Goal: Information Seeking & Learning: Learn about a topic

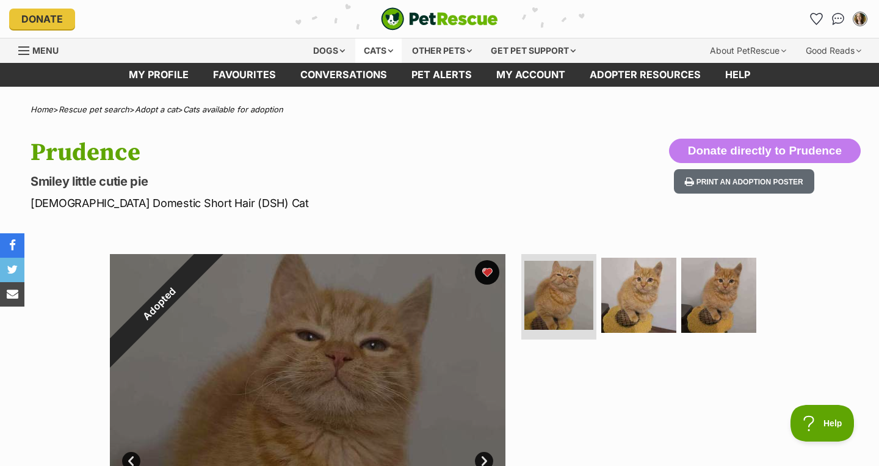
click at [369, 54] on div "Cats" at bounding box center [378, 50] width 46 height 24
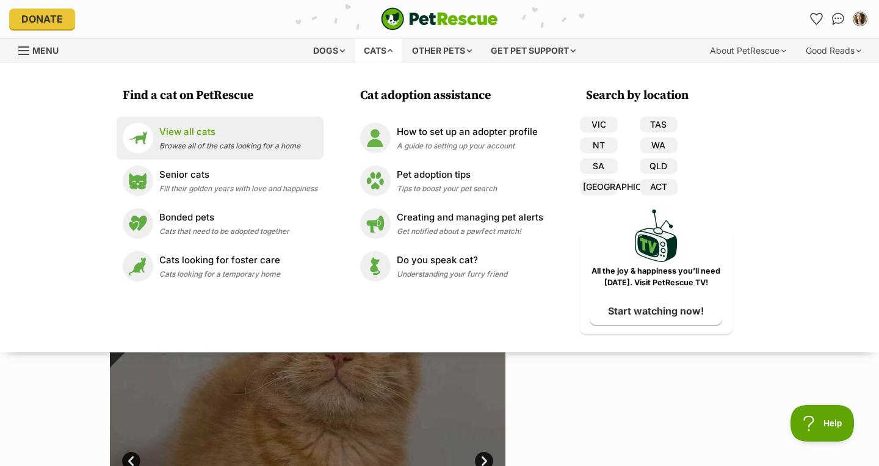
click at [218, 148] on span "Browse all of the cats looking for a home" at bounding box center [229, 145] width 141 height 9
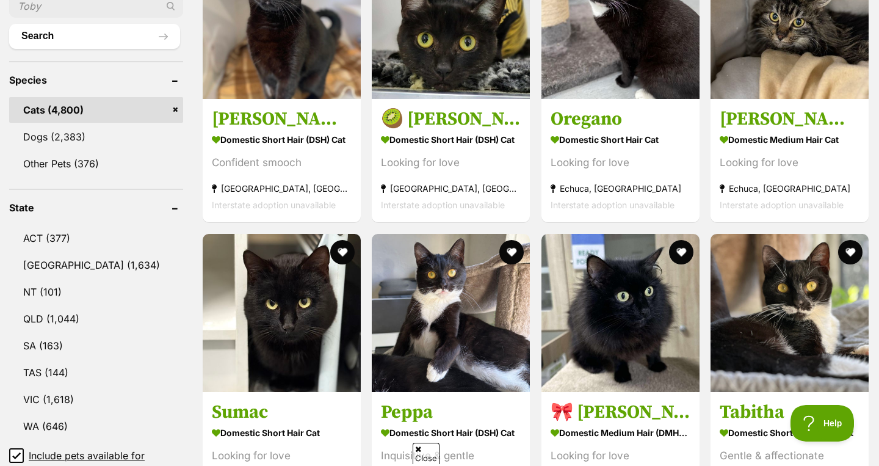
scroll to position [485, 0]
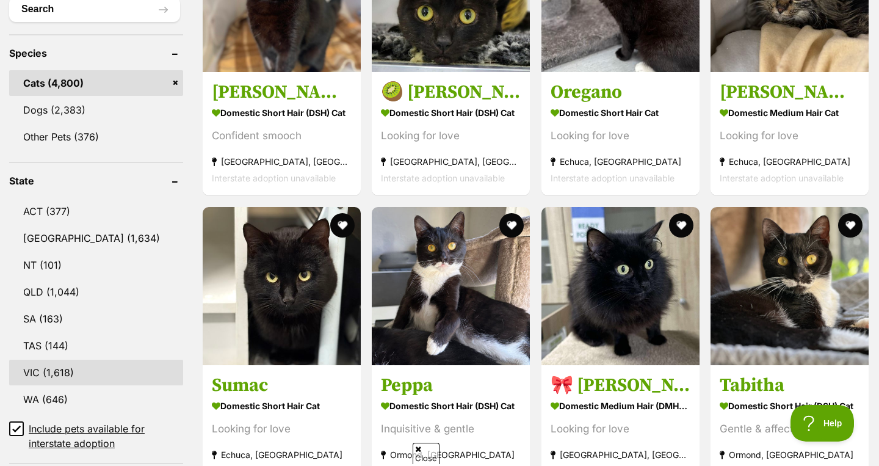
click at [93, 367] on link "VIC (1,618)" at bounding box center [96, 372] width 174 height 26
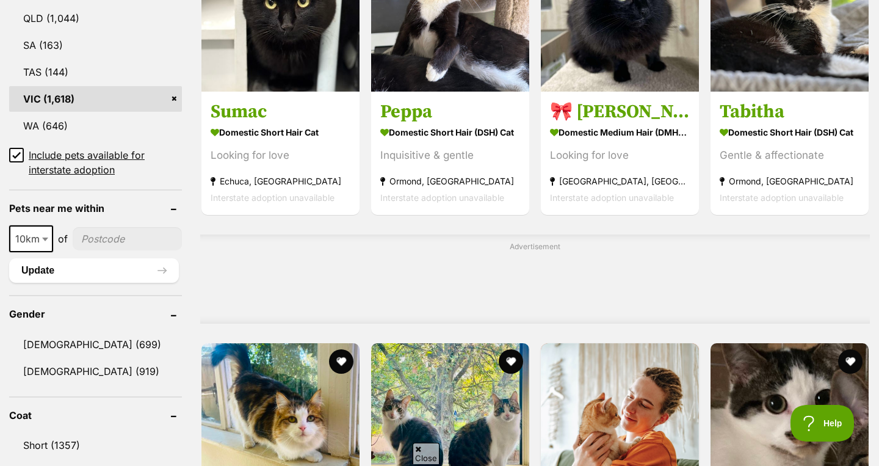
scroll to position [788, 0]
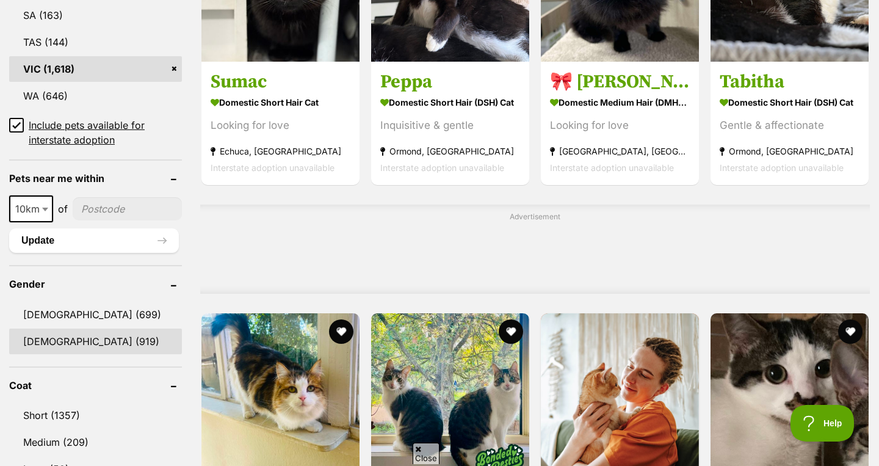
click at [84, 347] on link "Female (919)" at bounding box center [95, 341] width 173 height 26
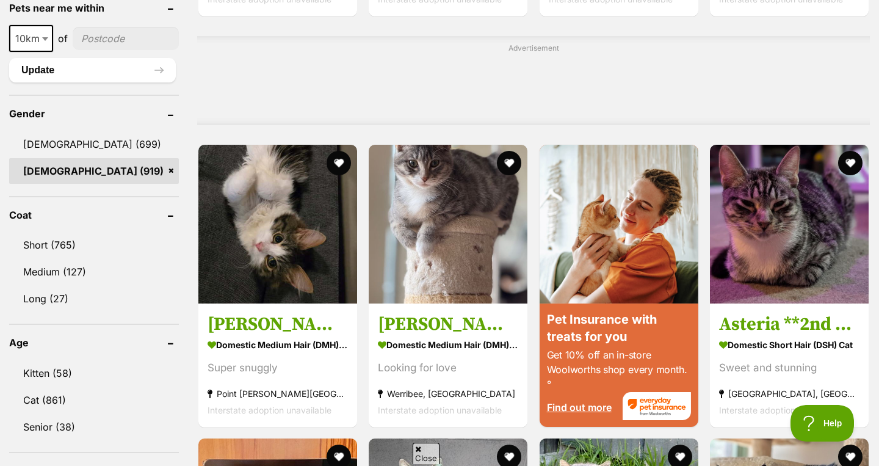
scroll to position [959, 0]
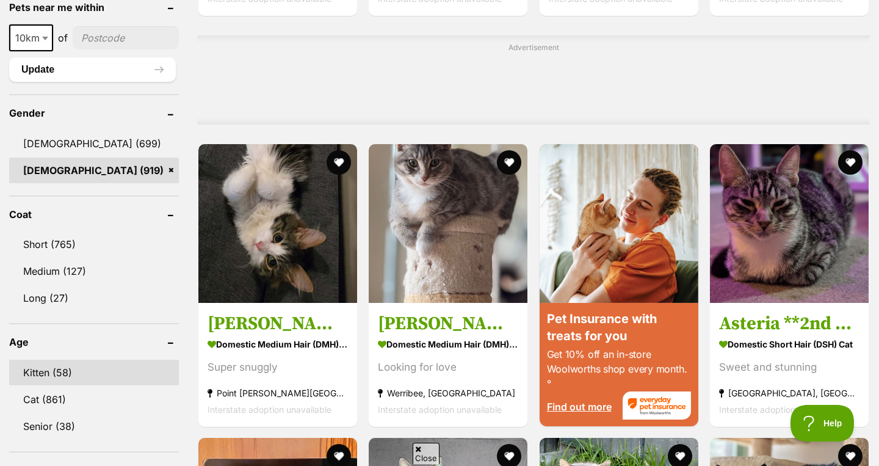
click at [81, 369] on link "Kitten (58)" at bounding box center [94, 372] width 170 height 26
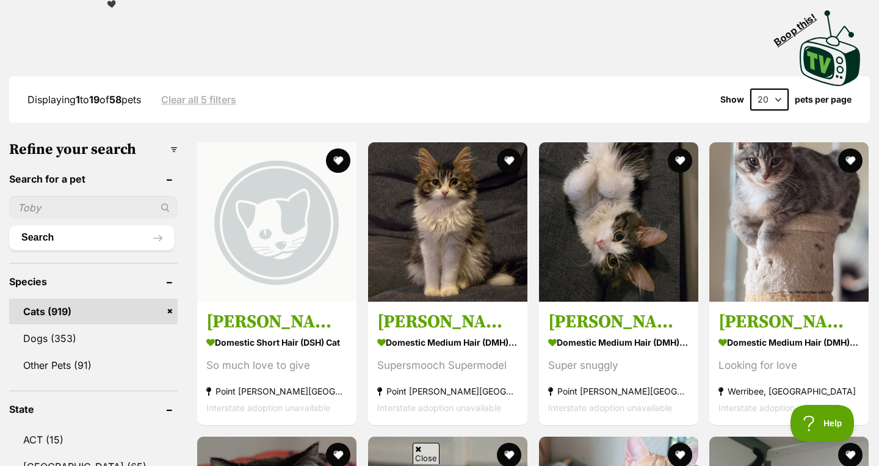
scroll to position [305, 0]
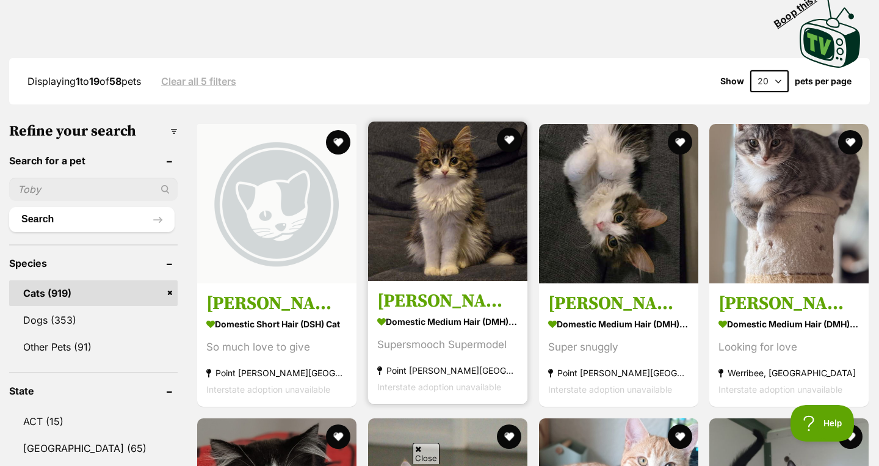
click at [447, 312] on strong "Domestic Medium Hair (DMH) Cat" at bounding box center [447, 321] width 141 height 18
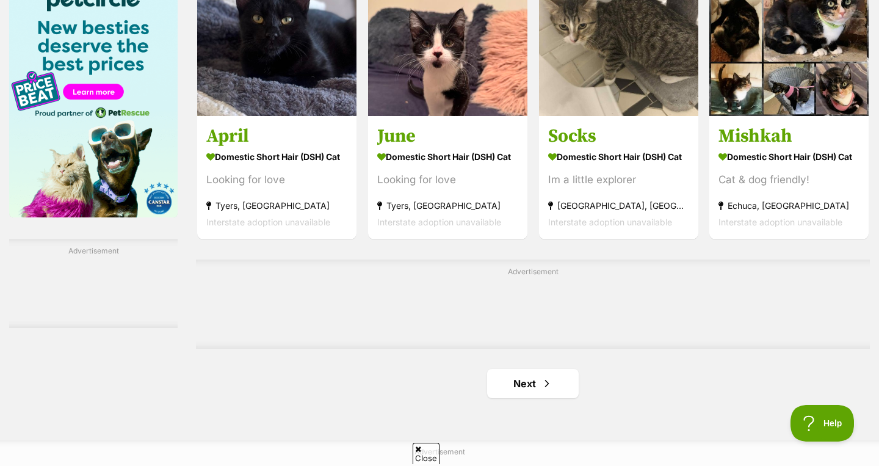
scroll to position [2016, 0]
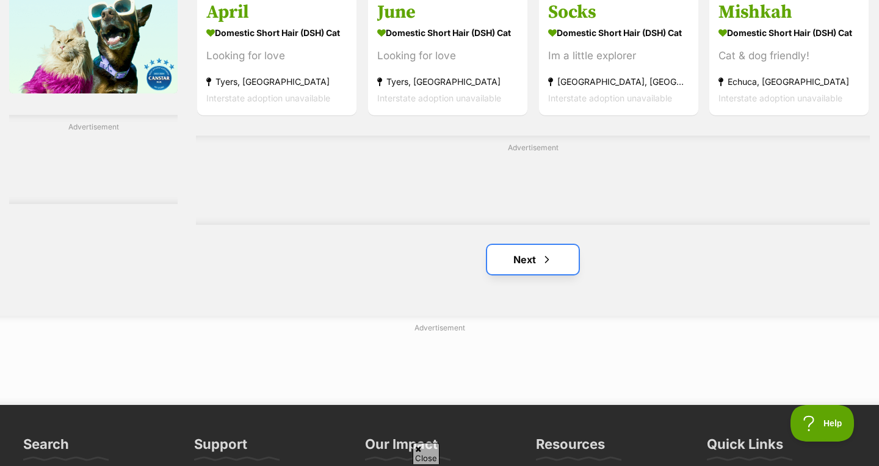
click at [542, 252] on span "Next page" at bounding box center [547, 259] width 12 height 15
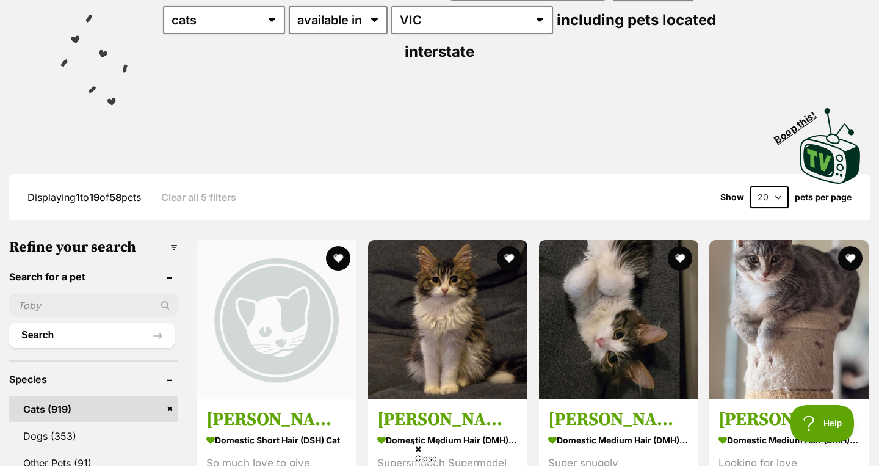
scroll to position [188, 0]
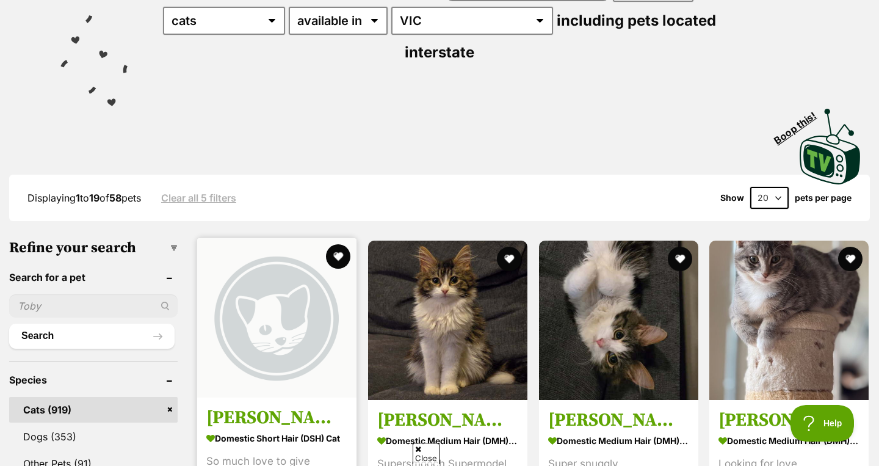
click at [284, 429] on strong "Domestic Short Hair (DSH) Cat" at bounding box center [276, 438] width 141 height 18
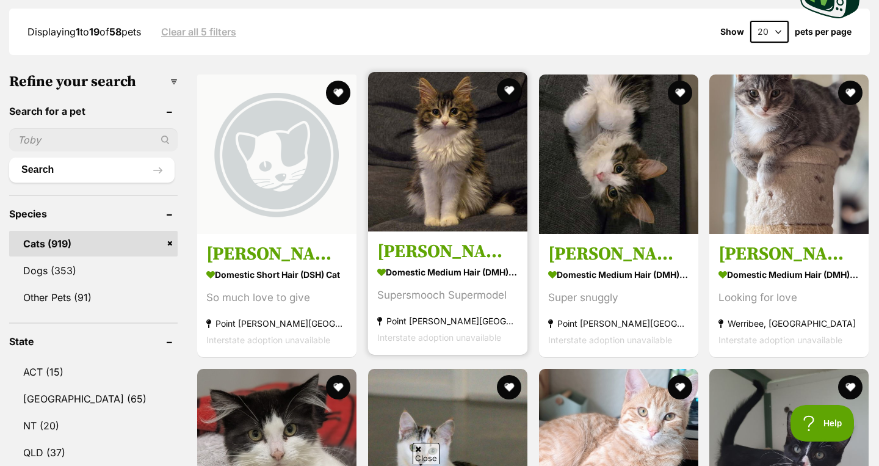
scroll to position [390, 0]
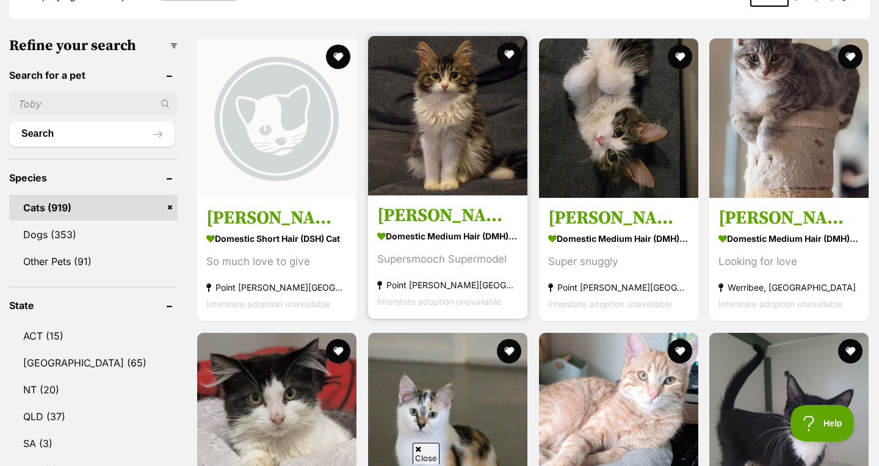
click at [483, 227] on section "Domestic Medium Hair (DMH) Cat Supersmooch Supermodel Point Cook, VIC Interstat…" at bounding box center [447, 268] width 141 height 82
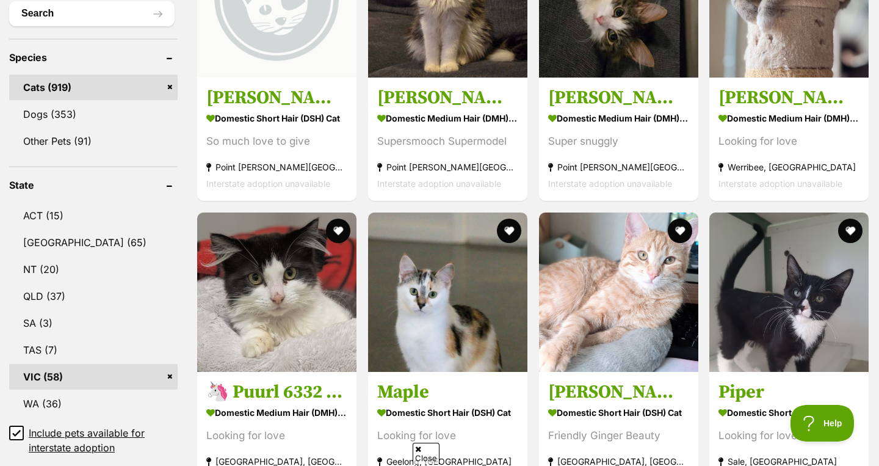
scroll to position [522, 0]
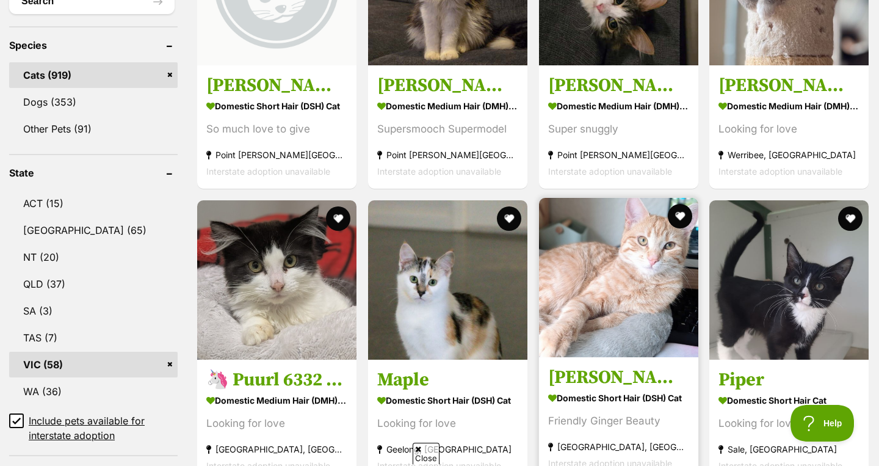
click at [611, 316] on img at bounding box center [618, 277] width 159 height 159
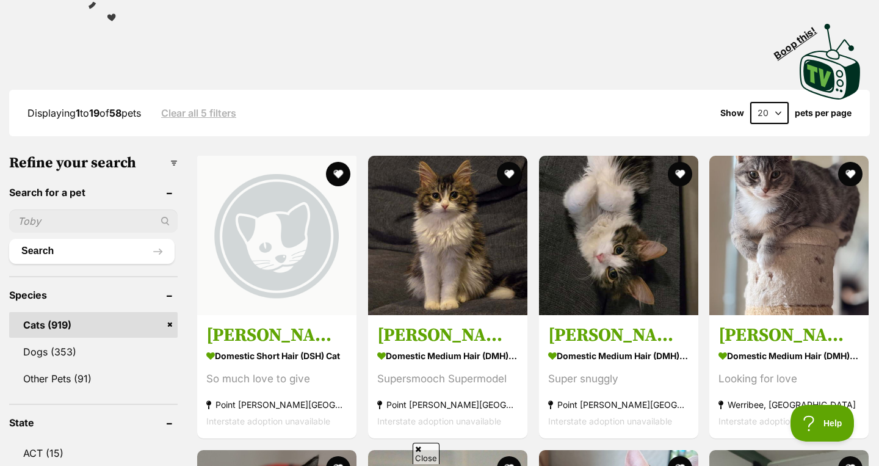
scroll to position [0, 0]
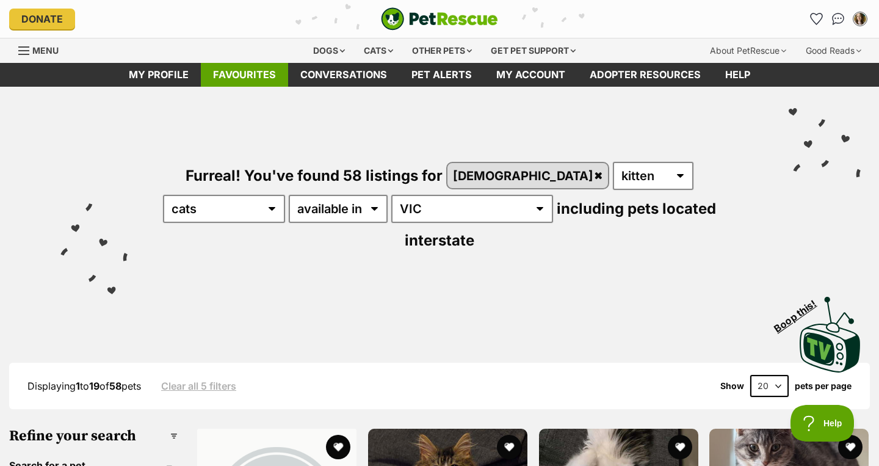
click at [272, 75] on link "Favourites" at bounding box center [244, 75] width 87 height 24
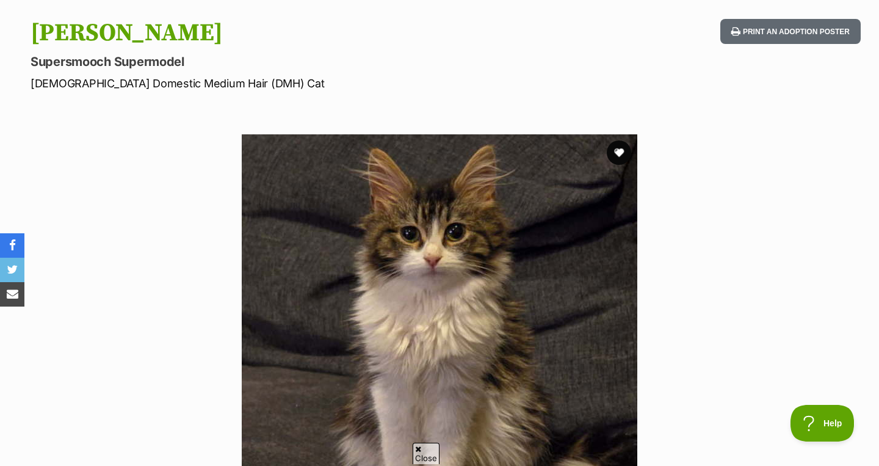
scroll to position [112, 0]
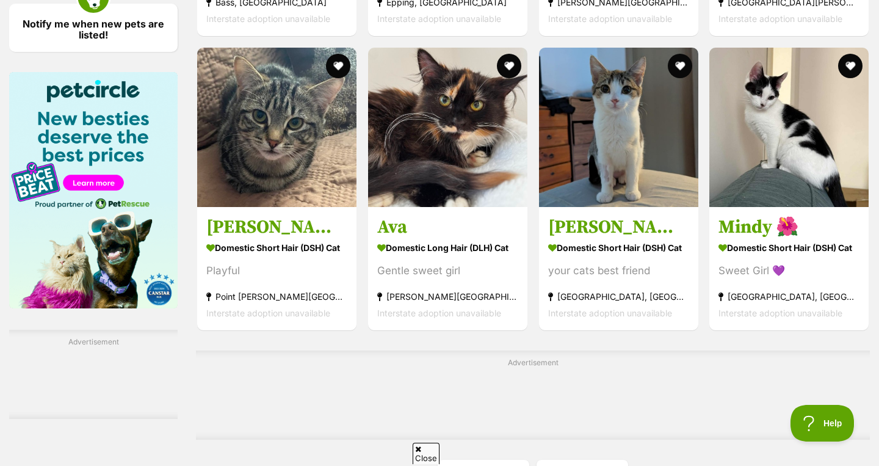
scroll to position [1839, 0]
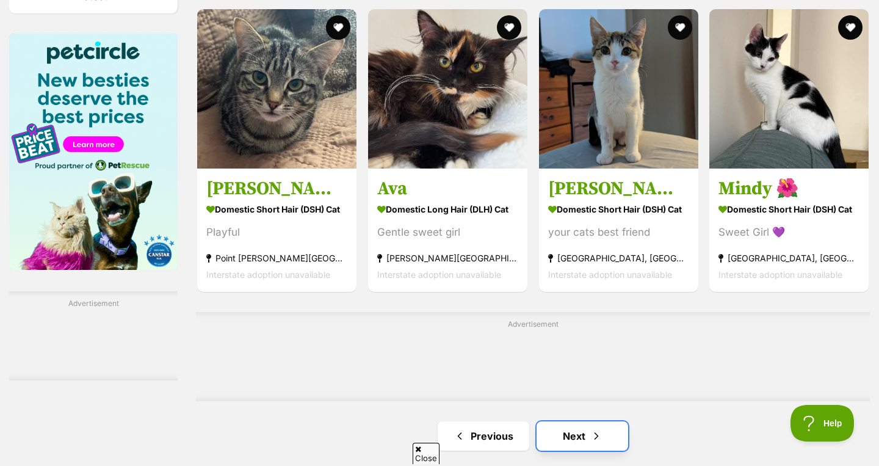
click at [574, 421] on link "Next" at bounding box center [582, 435] width 92 height 29
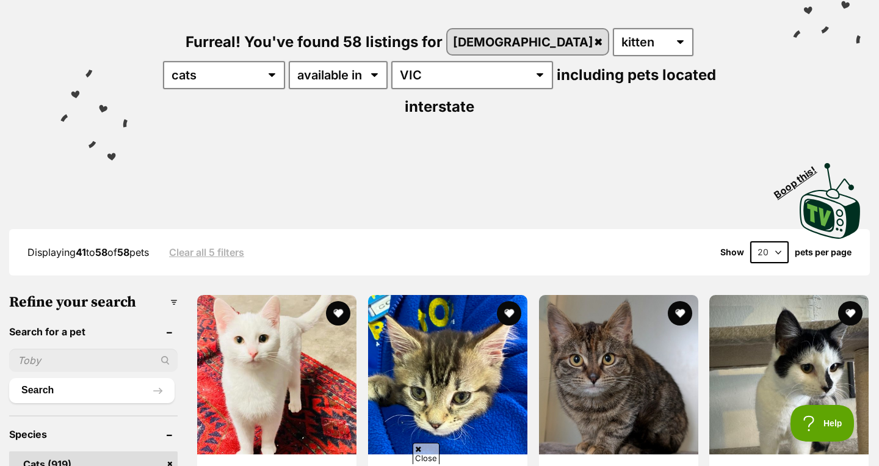
scroll to position [127, 0]
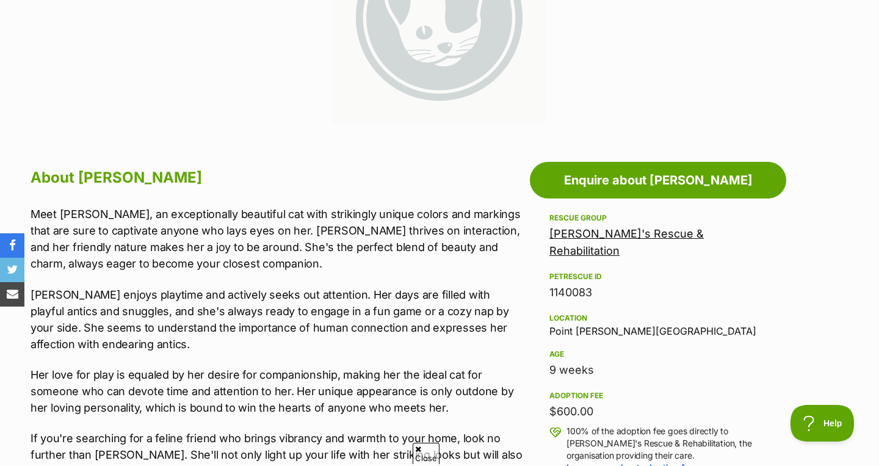
scroll to position [326, 0]
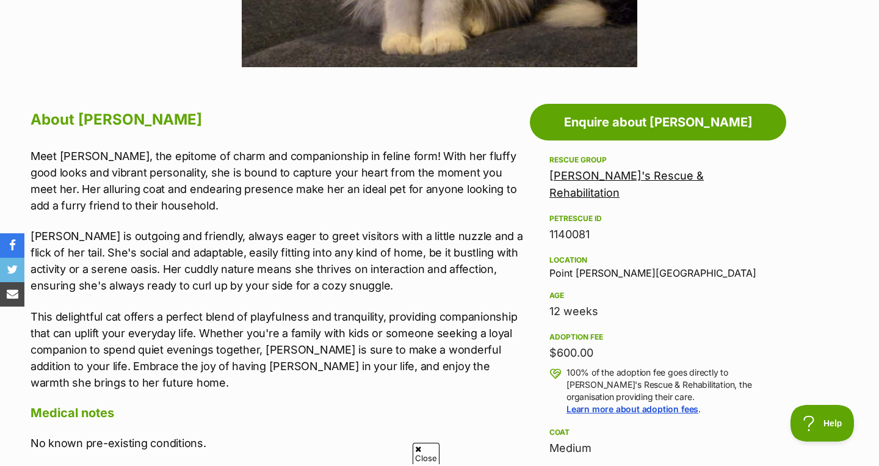
scroll to position [583, 0]
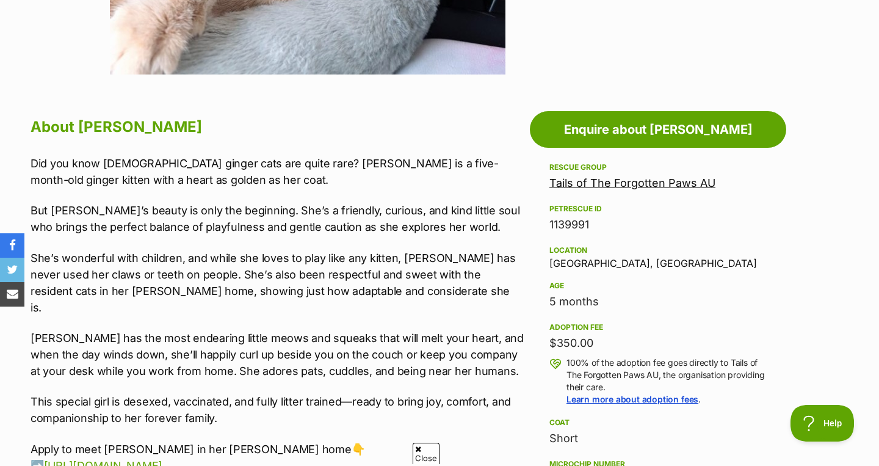
scroll to position [577, 0]
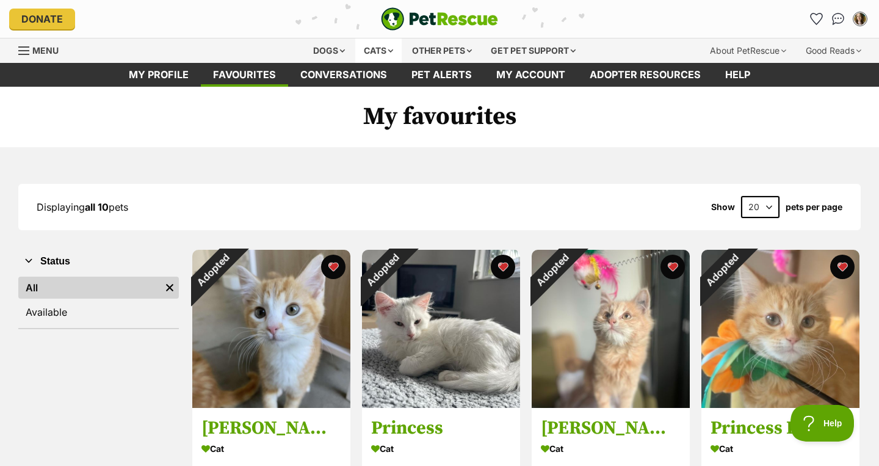
click at [370, 56] on div "Cats" at bounding box center [378, 50] width 46 height 24
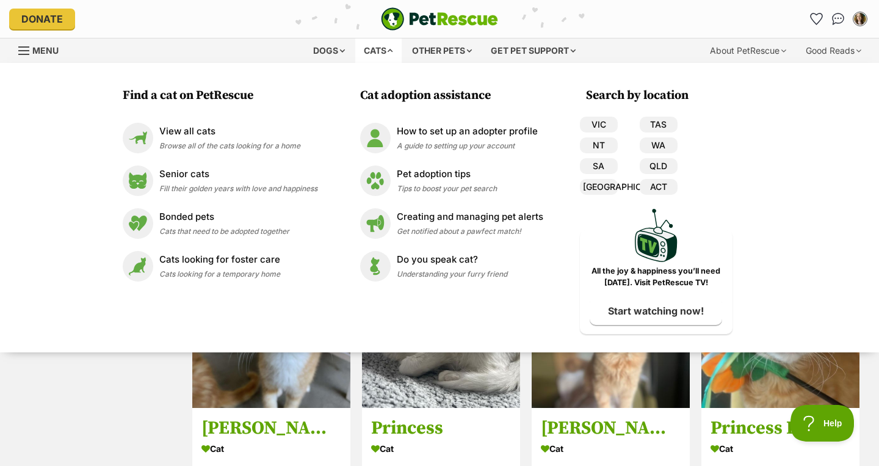
click at [370, 56] on div "Cats" at bounding box center [378, 50] width 46 height 24
